Goal: Information Seeking & Learning: Understand process/instructions

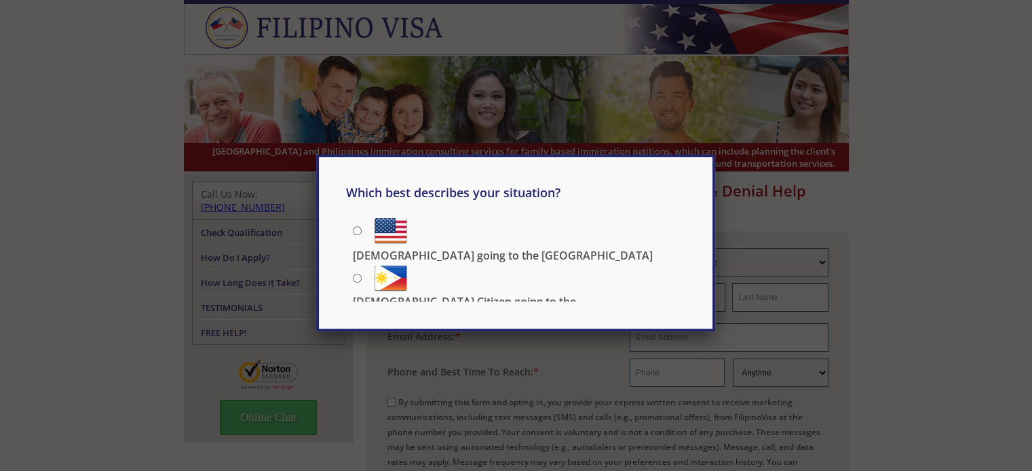
click at [895, 142] on div "Which best describes your situation? [DEMOGRAPHIC_DATA] going to the [GEOGRAPHI…" at bounding box center [516, 235] width 1032 height 471
click at [499, 294] on p "[DEMOGRAPHIC_DATA] Citizen going to the [DEMOGRAPHIC_DATA]" at bounding box center [519, 309] width 332 height 30
click at [362, 278] on input "[DEMOGRAPHIC_DATA] Citizen going to the [DEMOGRAPHIC_DATA]" at bounding box center [357, 278] width 9 height 9
radio input "true"
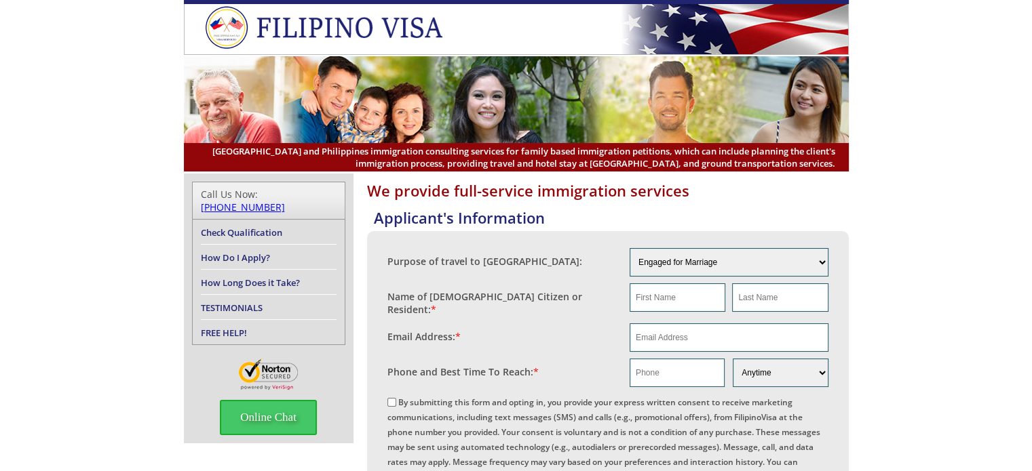
drag, startPoint x: 1041, startPoint y: 154, endPoint x: 969, endPoint y: 145, distance: 73.1
